Goal: Navigation & Orientation: Find specific page/section

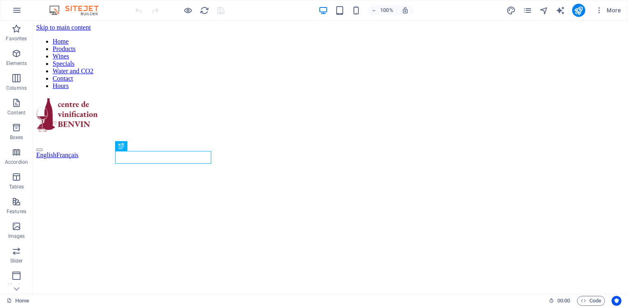
scroll to position [722, 0]
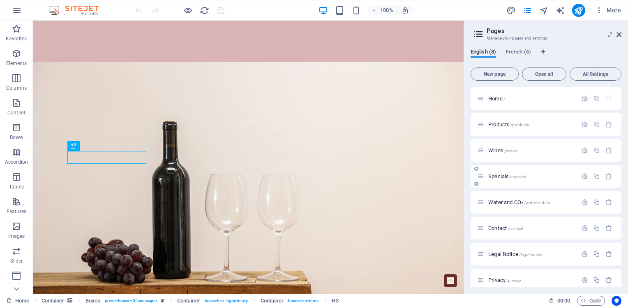
click at [503, 177] on span "Specials /specials" at bounding box center [508, 176] width 38 height 6
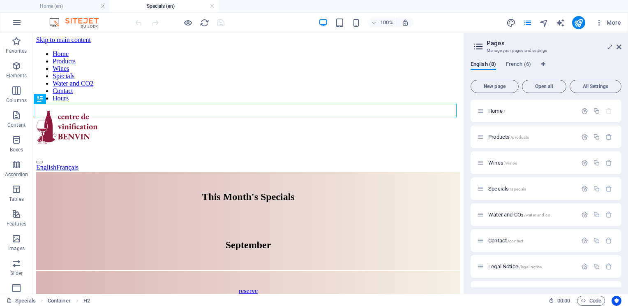
scroll to position [0, 0]
click at [516, 65] on span "French (6)" at bounding box center [518, 65] width 25 height 12
click at [496, 138] on span "Produits /produits" at bounding box center [508, 137] width 38 height 6
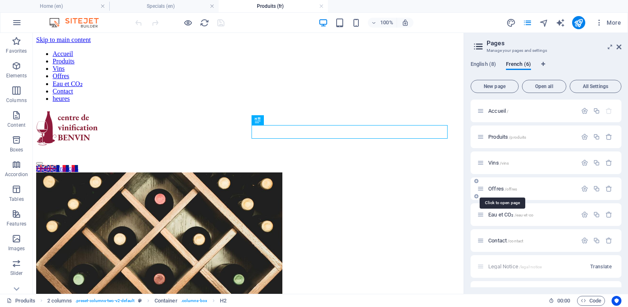
click at [498, 187] on span "Offres /offres" at bounding box center [503, 188] width 29 height 6
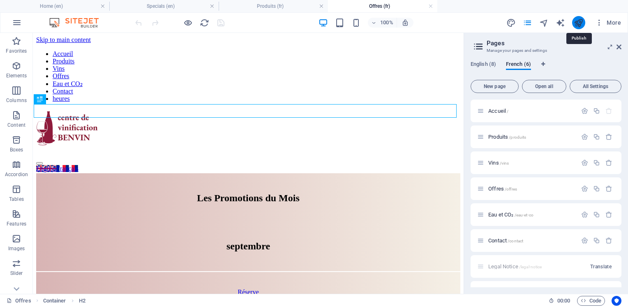
click at [579, 22] on icon "publish" at bounding box center [578, 22] width 9 height 9
